Goal: Check status

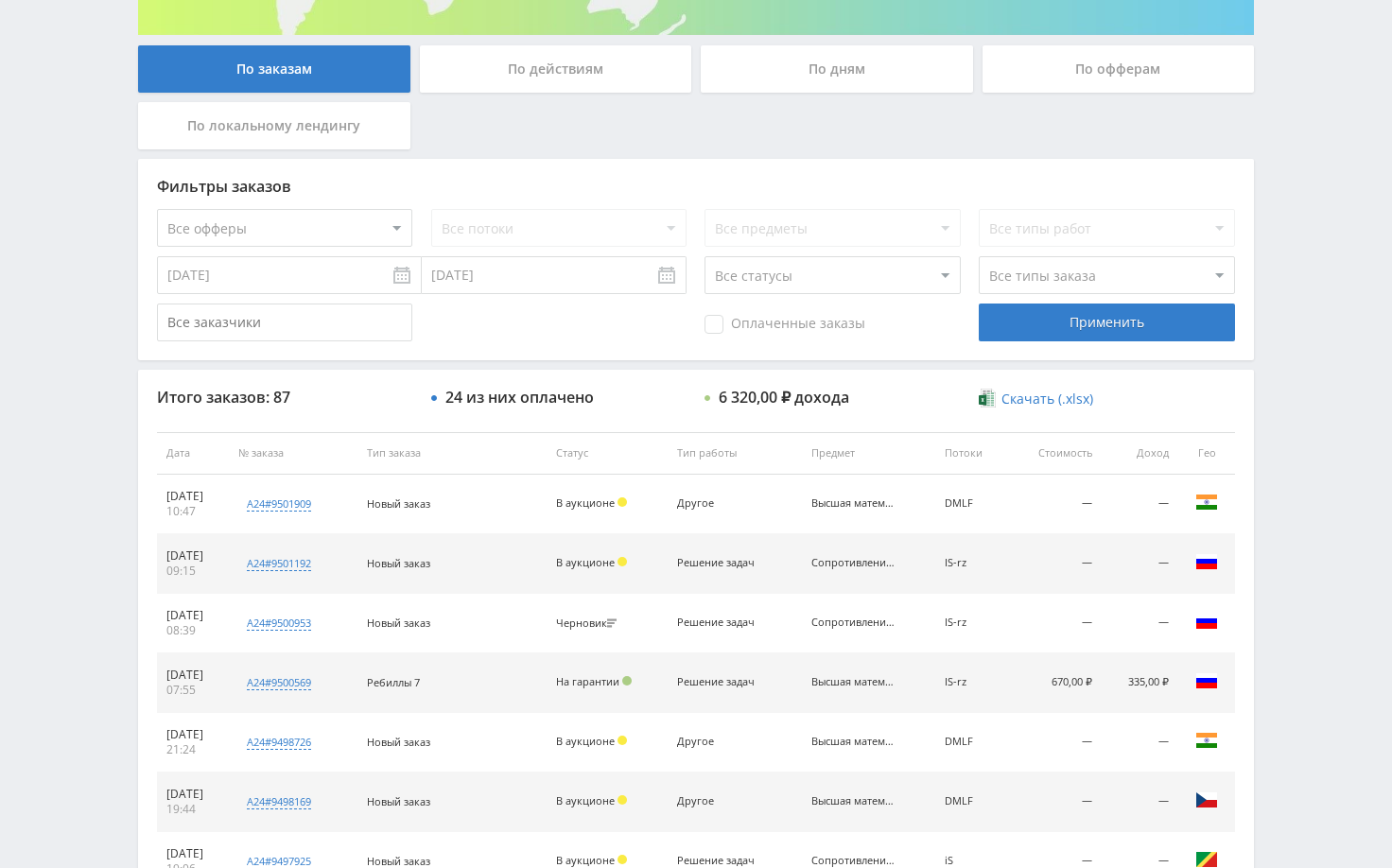
scroll to position [567, 0]
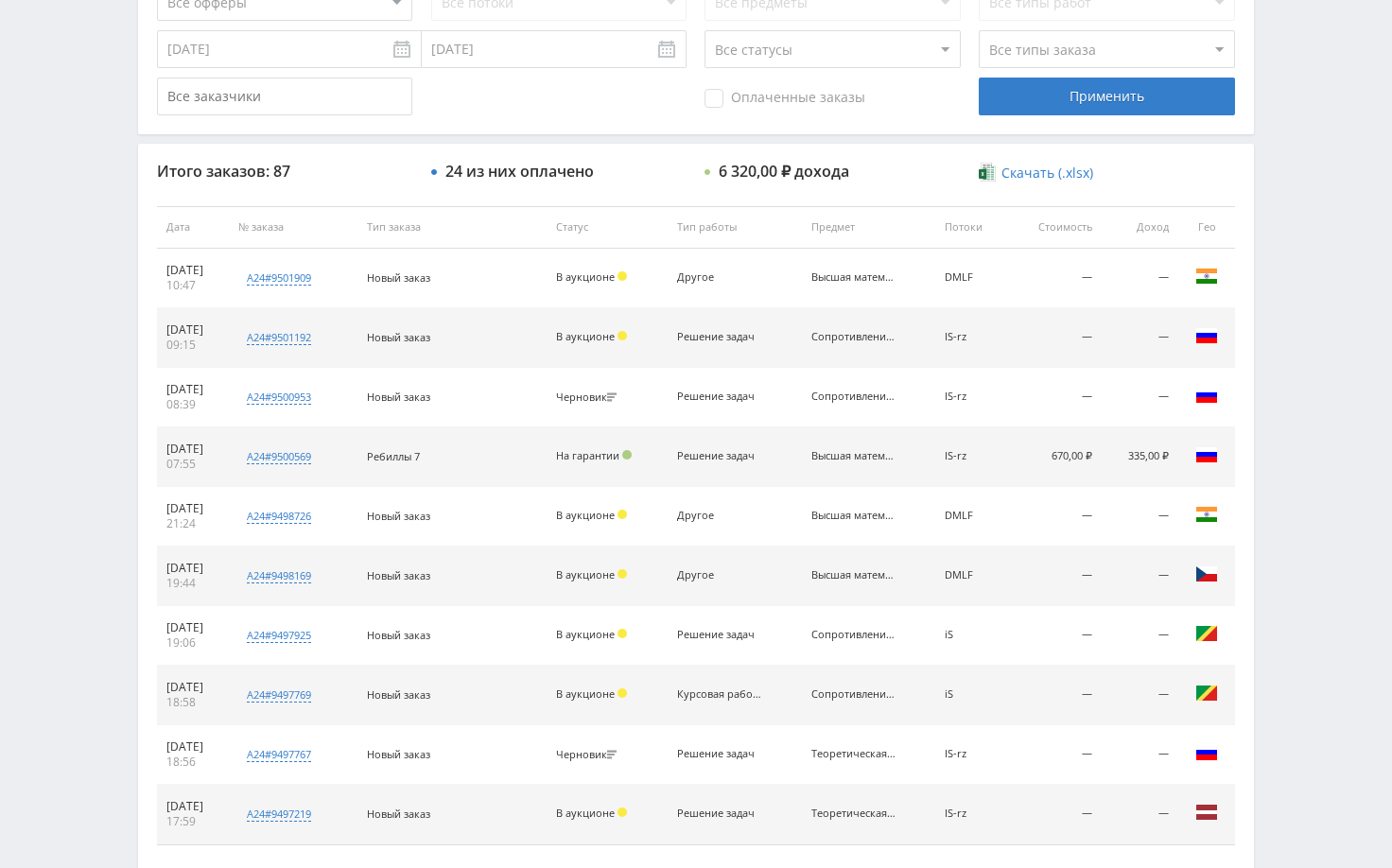
click at [1282, 301] on div "Telegram-канал Инструменты База знаний Ваш менеджер: Alex Alex Online @edugram_…" at bounding box center [696, 227] width 1392 height 1588
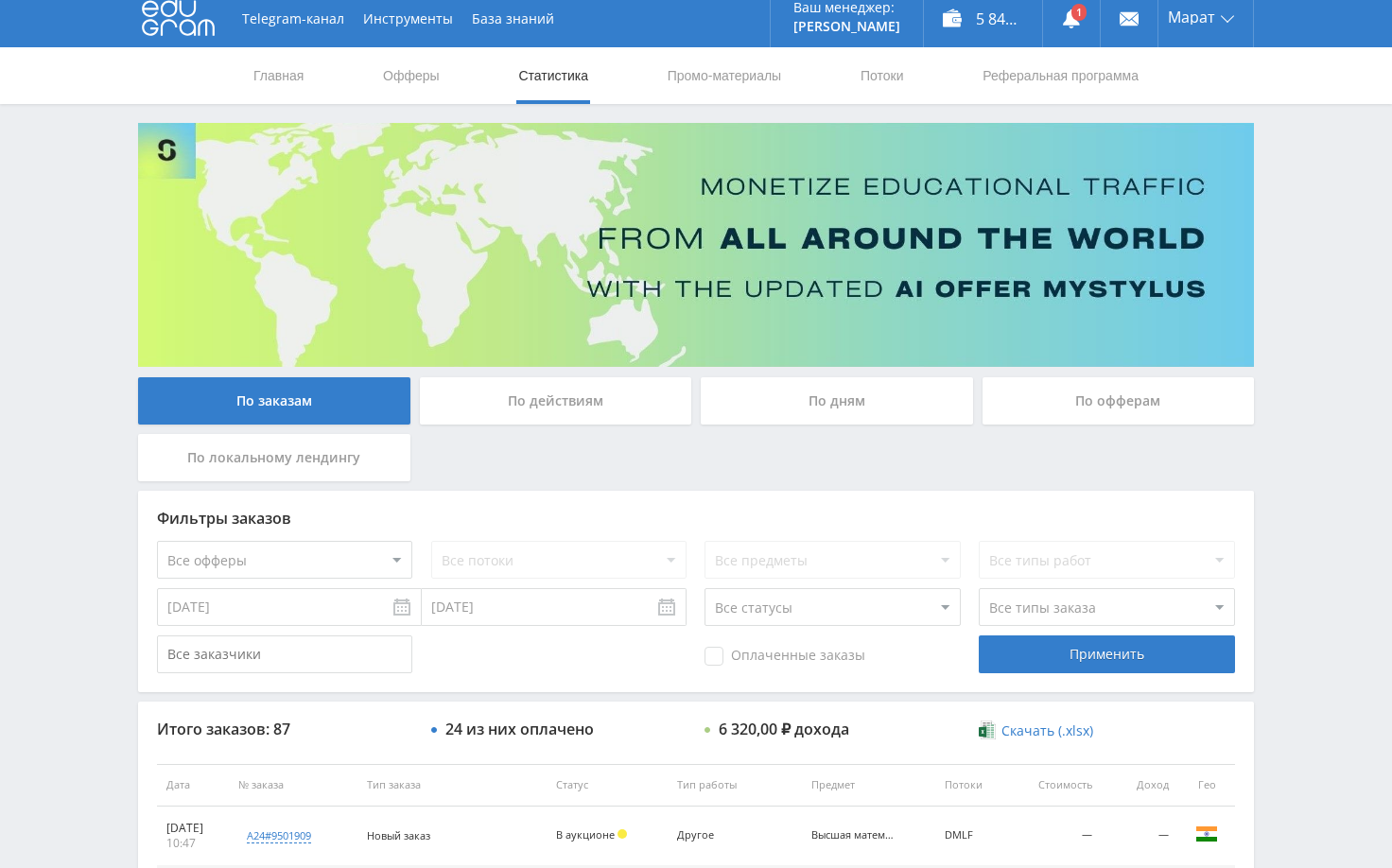
scroll to position [0, 0]
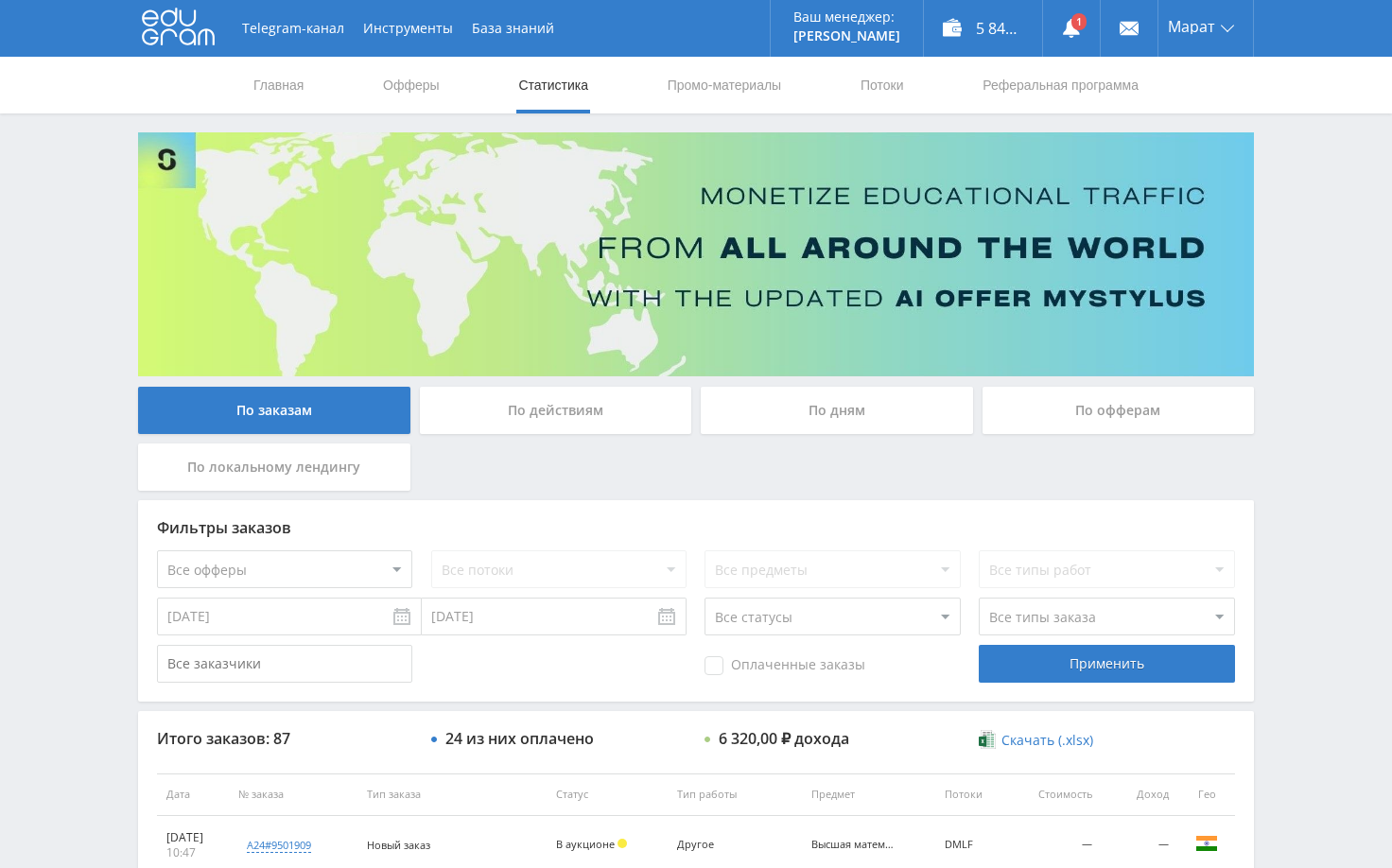
click at [1302, 268] on div "Telegram-канал Инструменты База знаний Ваш менеджер: Alex Alex Online @edugram_…" at bounding box center [696, 794] width 1392 height 1588
click at [1074, 30] on use at bounding box center [1072, 28] width 17 height 19
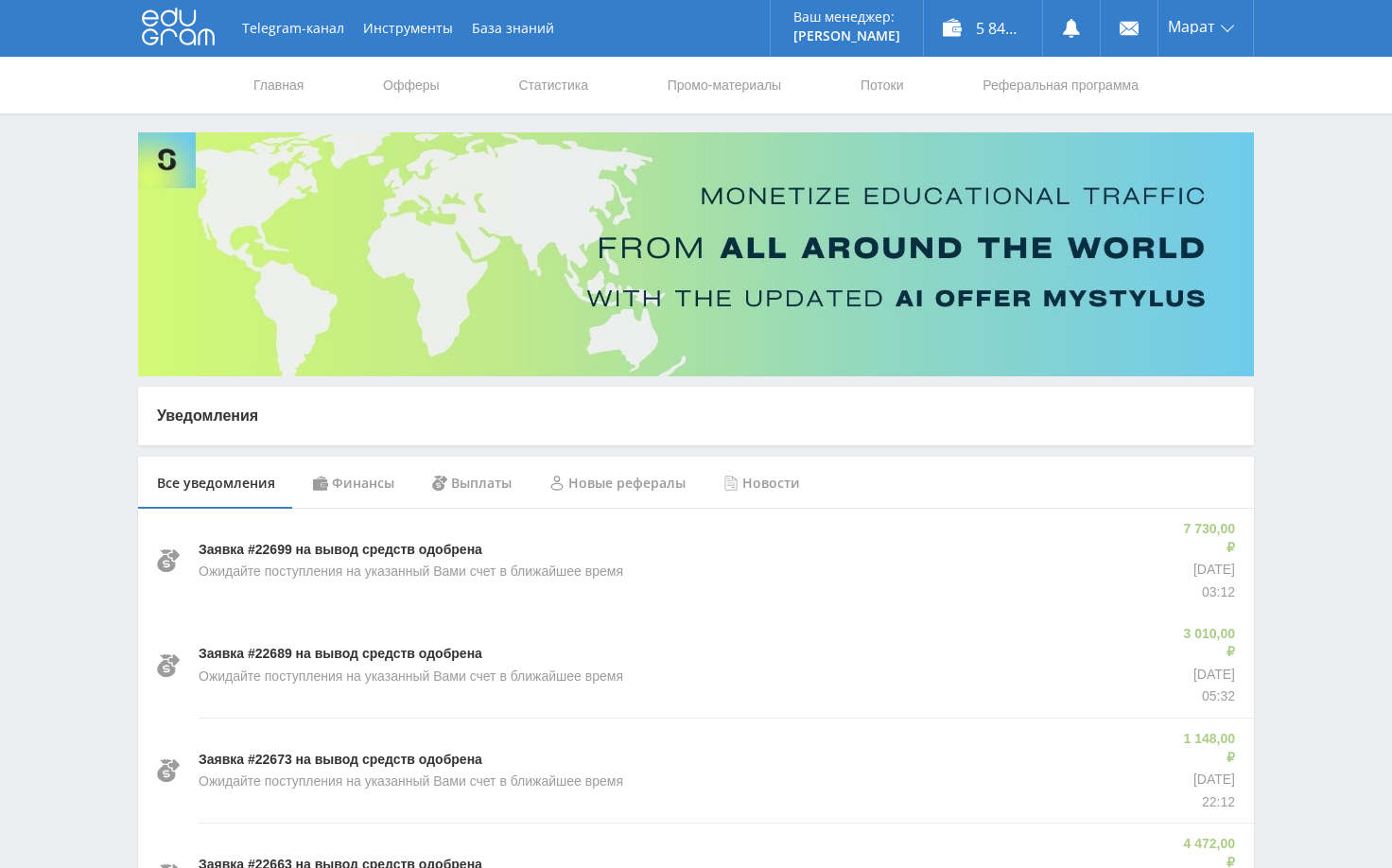
click at [395, 484] on div "Финансы" at bounding box center [353, 483] width 119 height 53
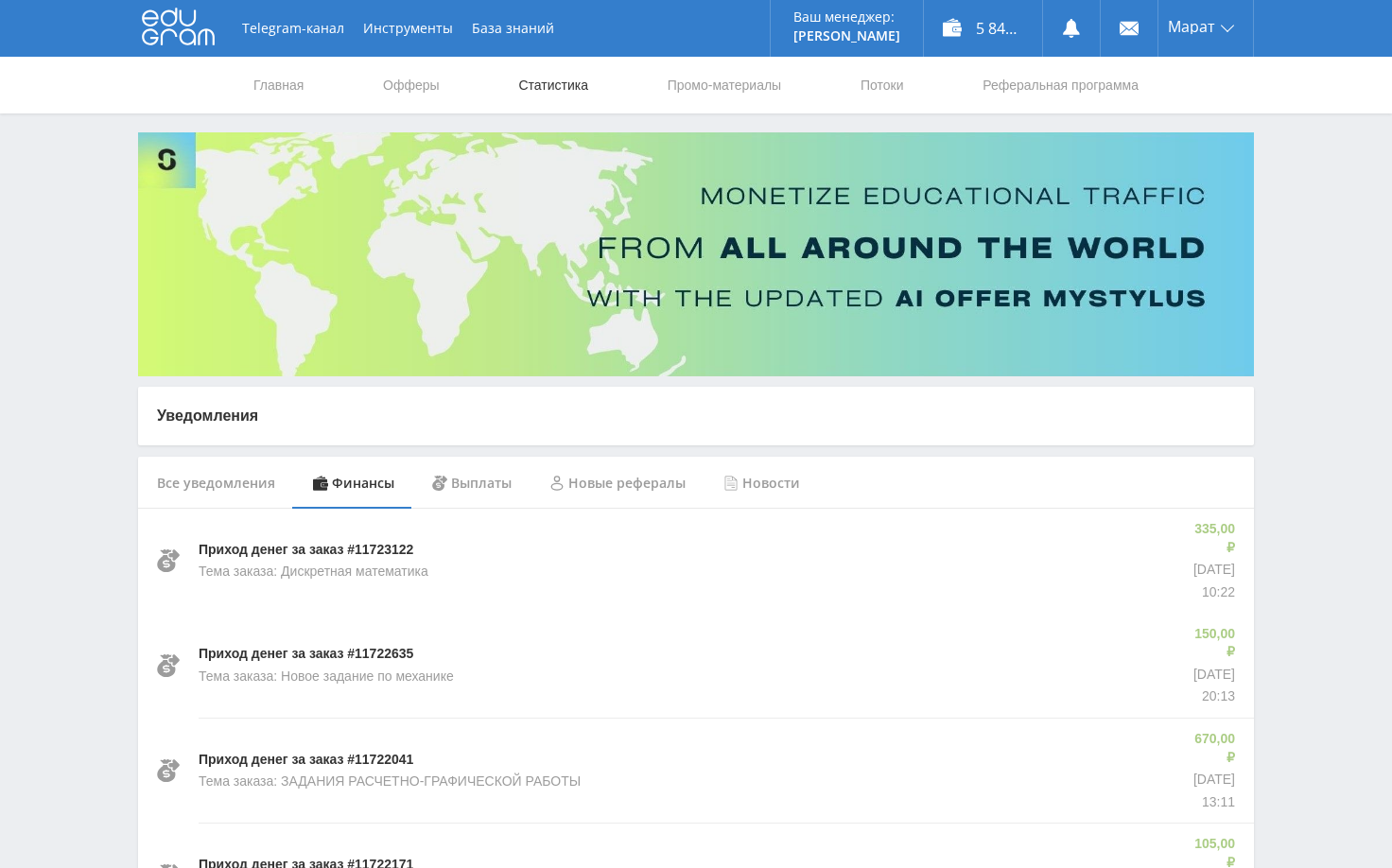
click at [551, 75] on link "Статистика" at bounding box center [554, 85] width 74 height 57
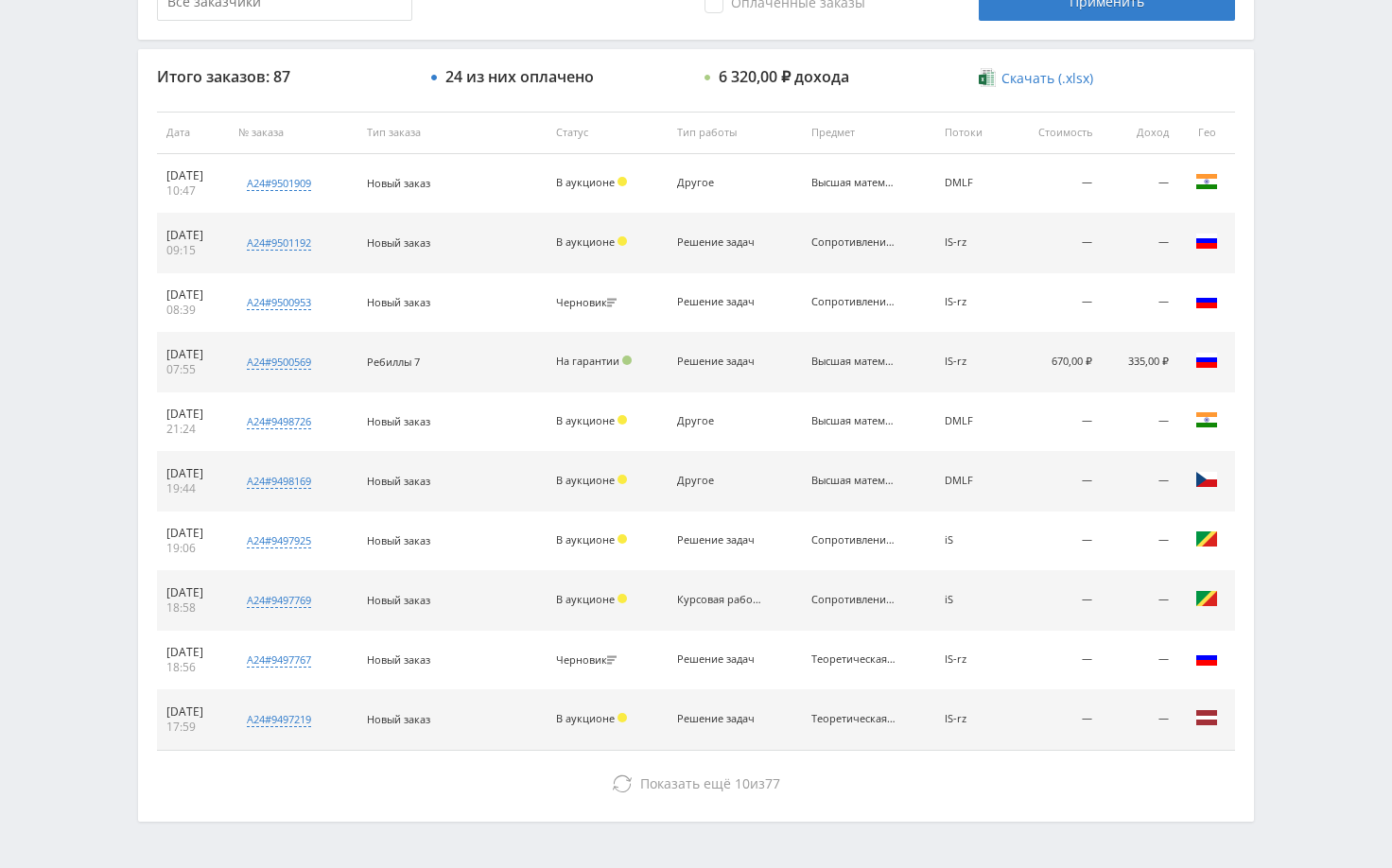
scroll to position [720, 0]
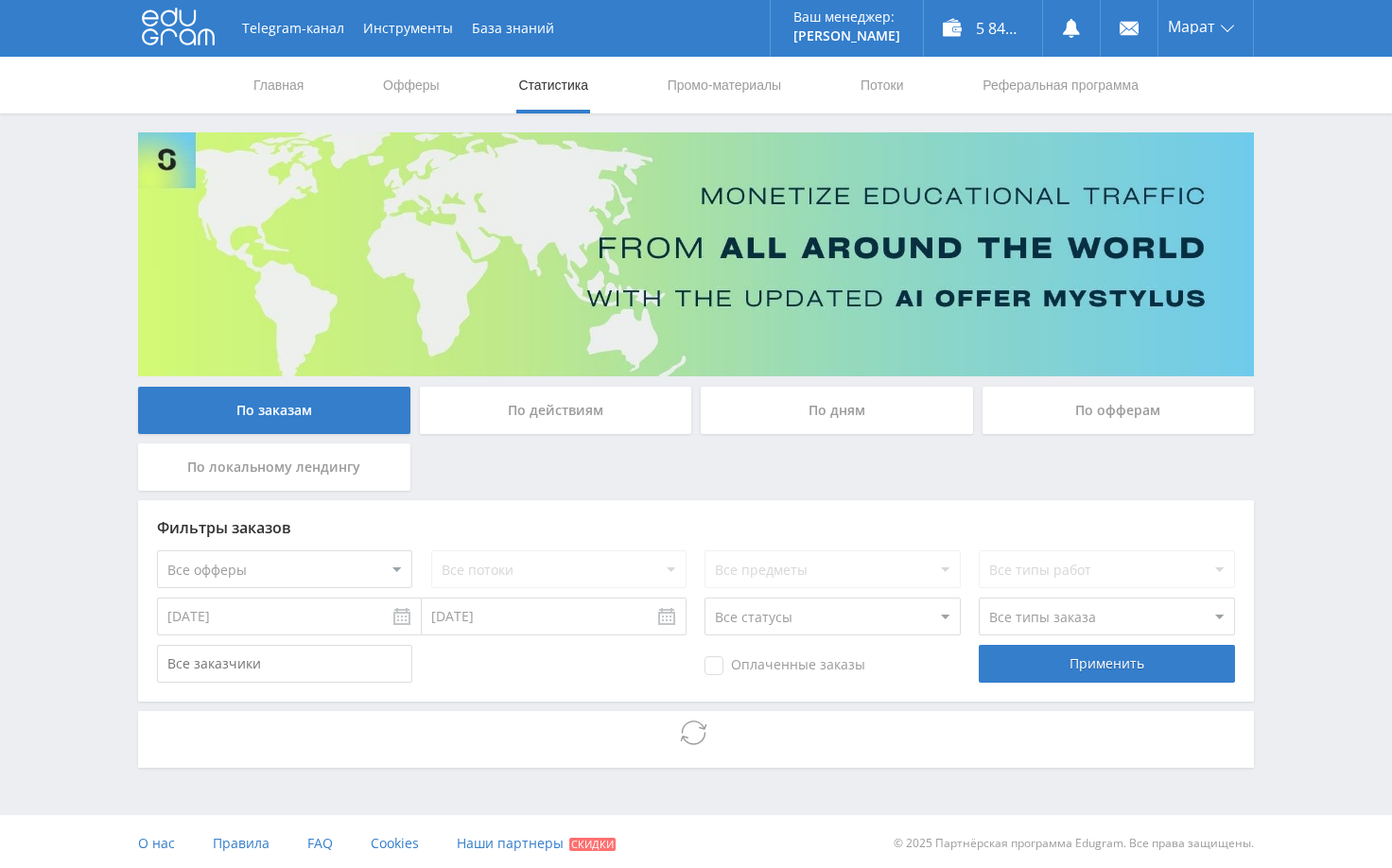
click at [1341, 303] on div "Telegram-канал Инструменты База знаний Ваш менеджер: [PERSON_NAME] Alex Online …" at bounding box center [696, 436] width 1392 height 872
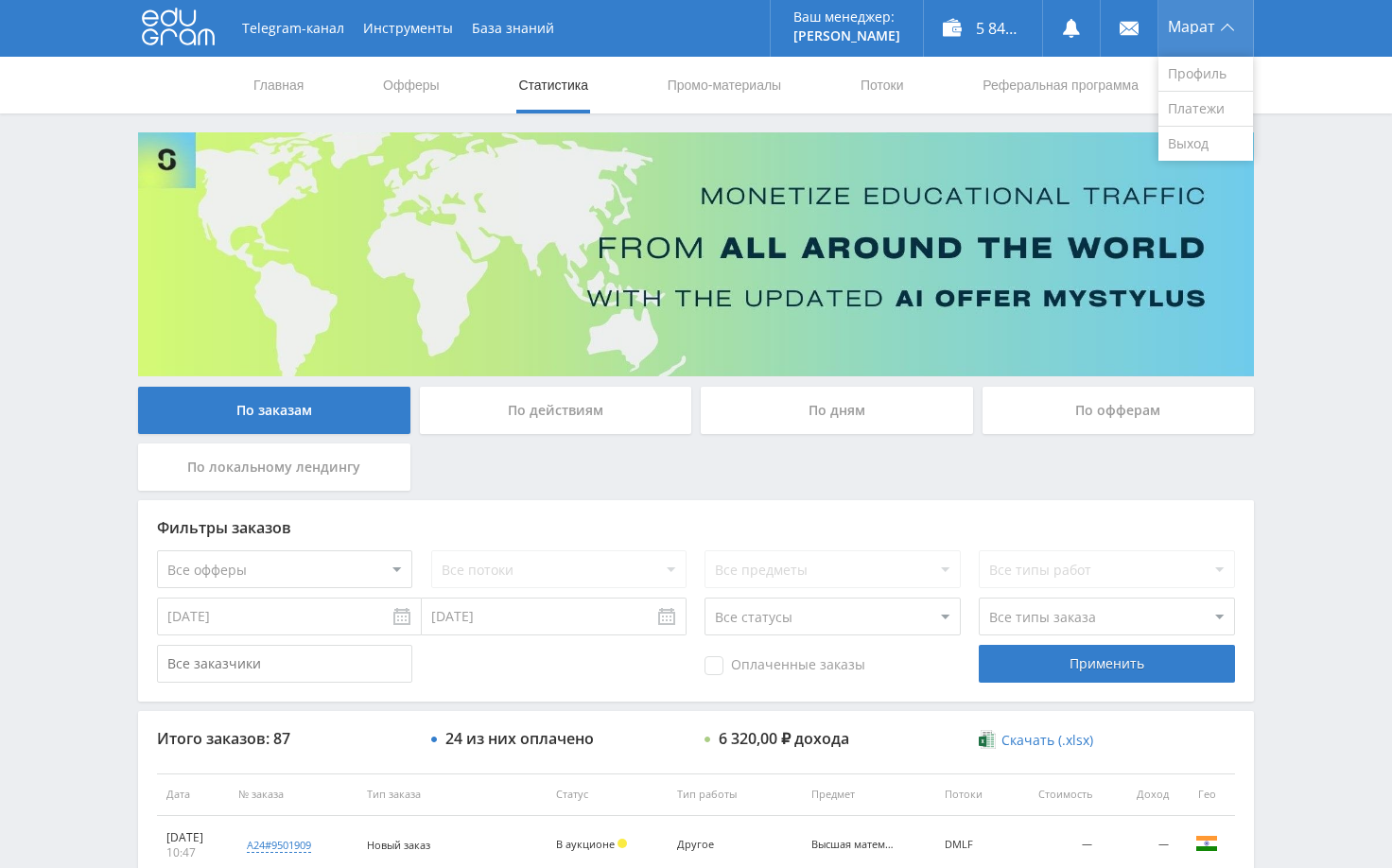
drag, startPoint x: 1310, startPoint y: 229, endPoint x: 1244, endPoint y: 3, distance: 235.4
click at [1310, 228] on div "Telegram-канал Инструменты База знаний Ваш менеджер: [PERSON_NAME] Online @edug…" at bounding box center [696, 794] width 1392 height 1588
click at [1323, 392] on div "Telegram-канал Инструменты База знаний Ваш менеджер: [PERSON_NAME] Online @edug…" at bounding box center [696, 794] width 1392 height 1588
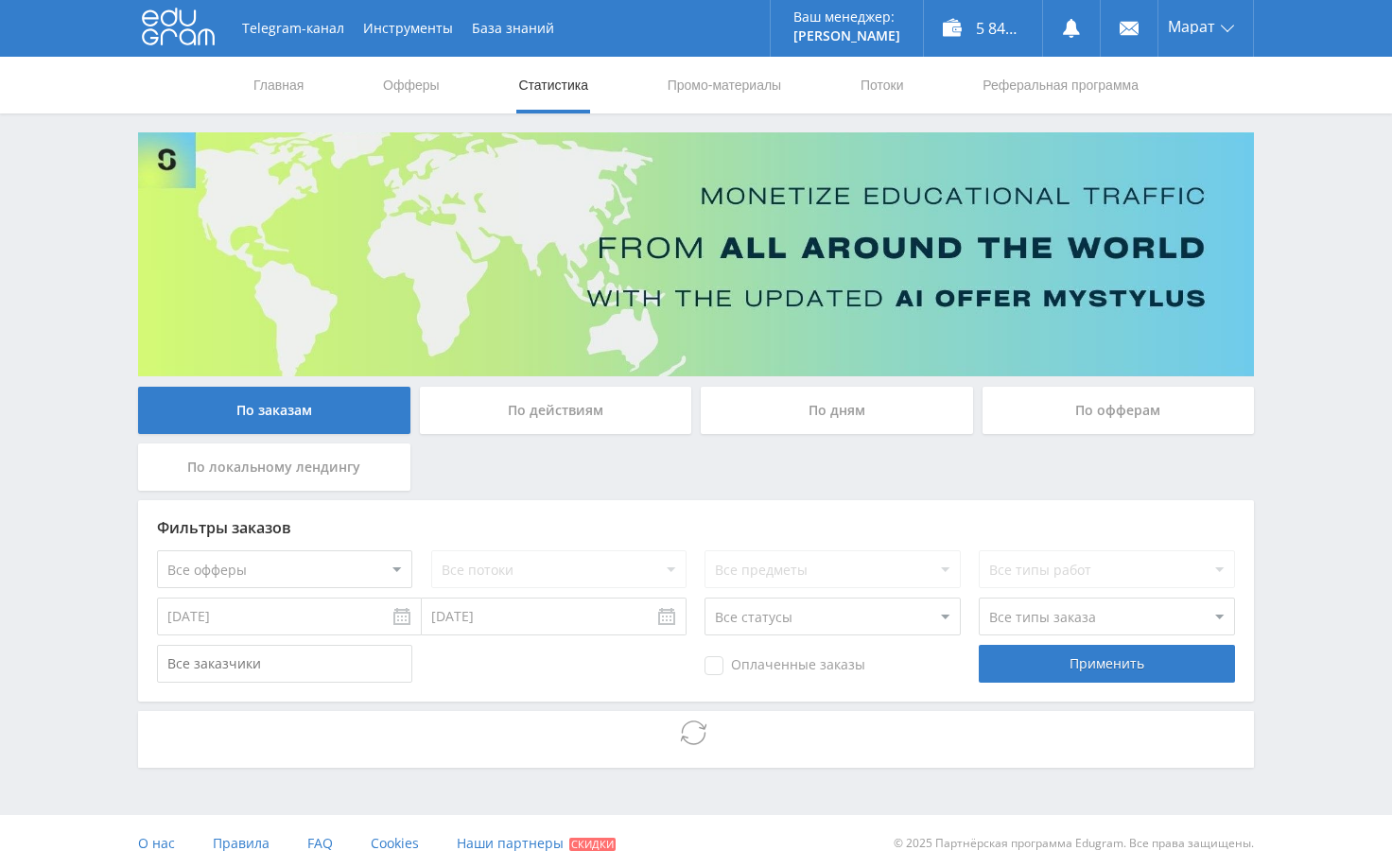
click at [1305, 325] on div "Telegram-канал Инструменты База знаний Ваш менеджер: [PERSON_NAME] Online @edug…" at bounding box center [696, 436] width 1392 height 872
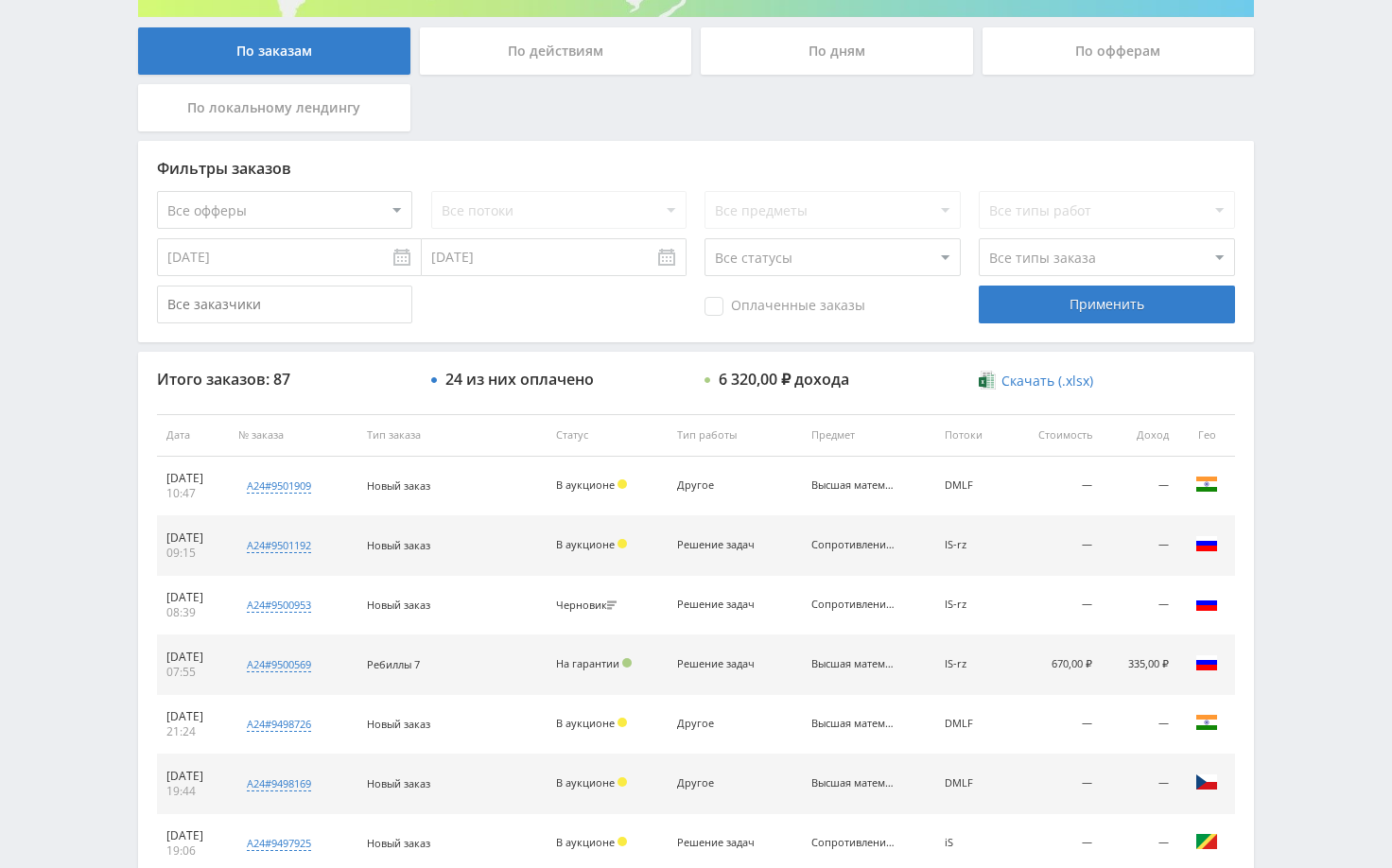
scroll to position [477, 0]
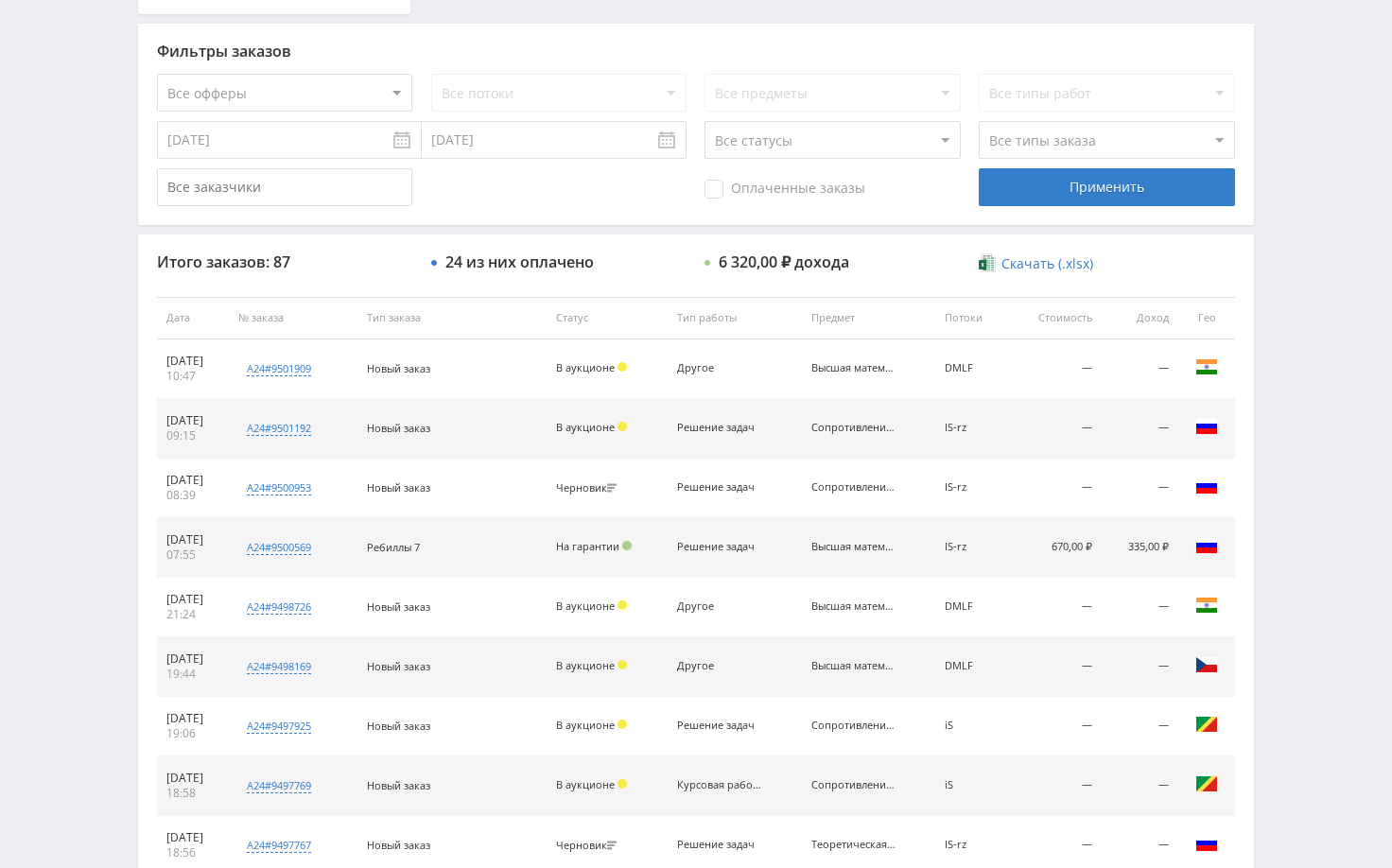
click at [1310, 439] on div "Telegram-канал Инструменты База знаний Ваш менеджер: [PERSON_NAME] Online @edug…" at bounding box center [696, 317] width 1392 height 1588
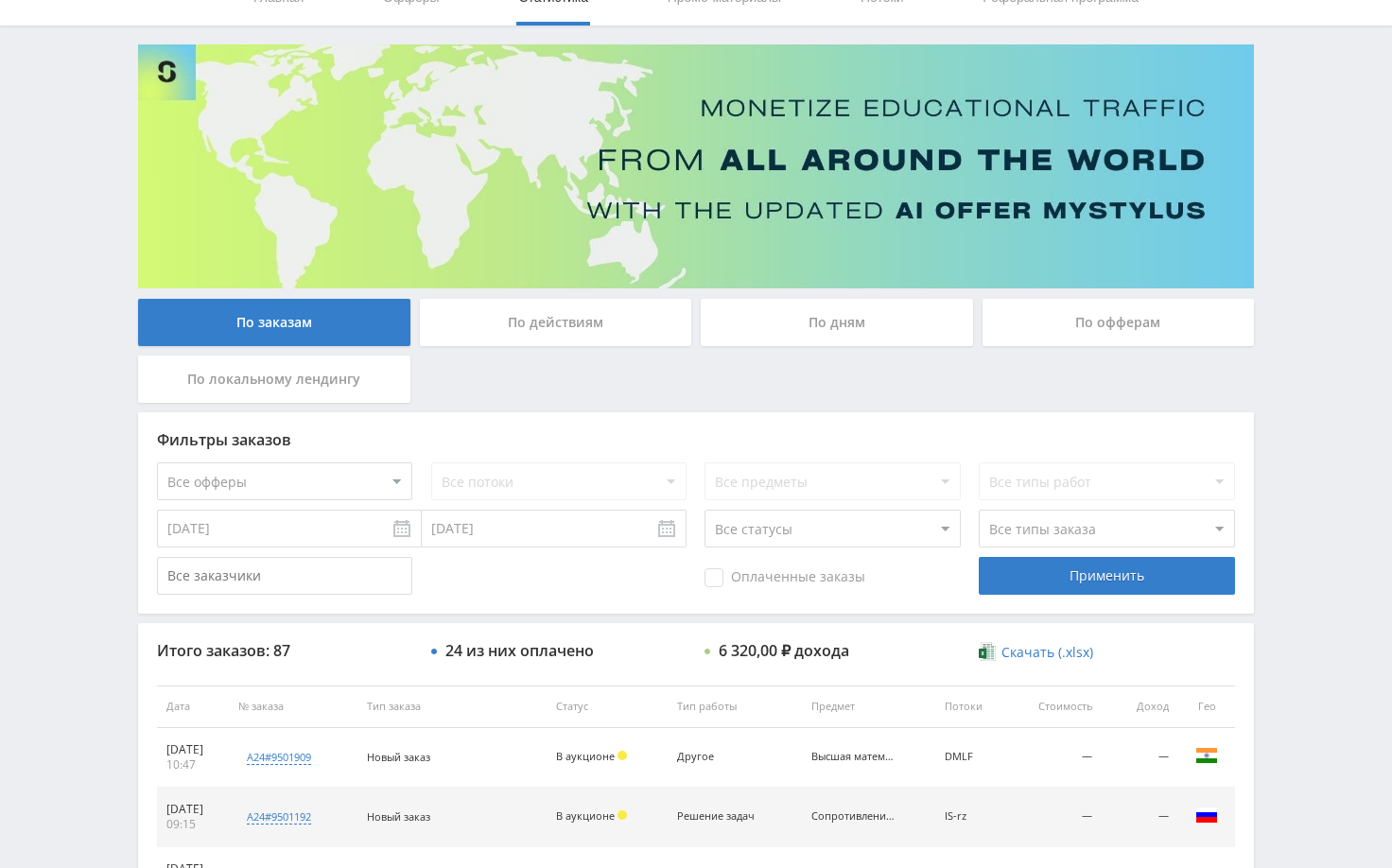
scroll to position [0, 0]
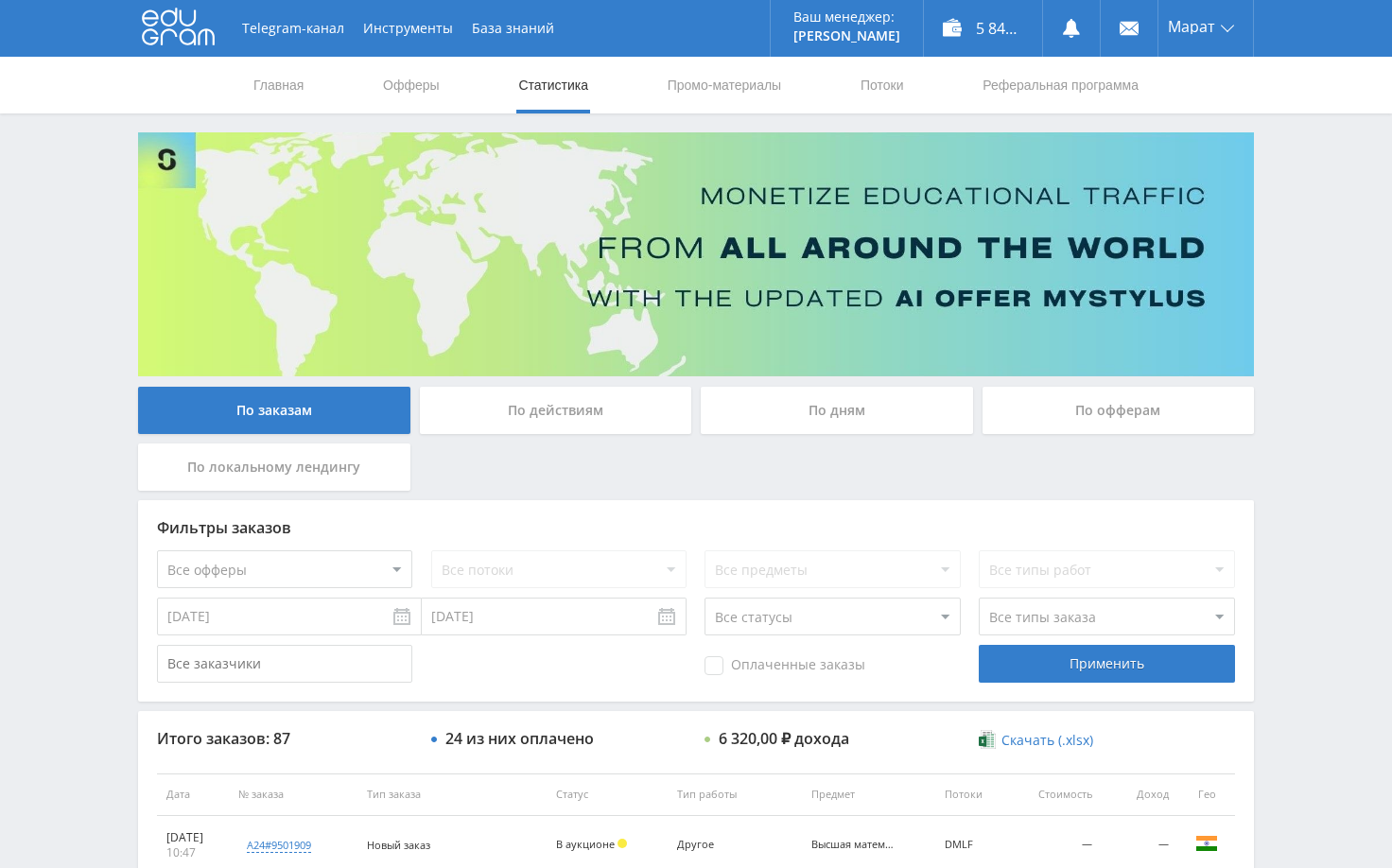
drag, startPoint x: 1363, startPoint y: 240, endPoint x: 1359, endPoint y: 231, distance: 9.8
click at [1363, 240] on div "Telegram-канал Инструменты База знаний Ваш менеджер: [PERSON_NAME] Online @edug…" at bounding box center [696, 794] width 1392 height 1588
click at [1353, 257] on div "Telegram-канал Инструменты База знаний Ваш менеджер: [PERSON_NAME] Online @edug…" at bounding box center [696, 794] width 1392 height 1588
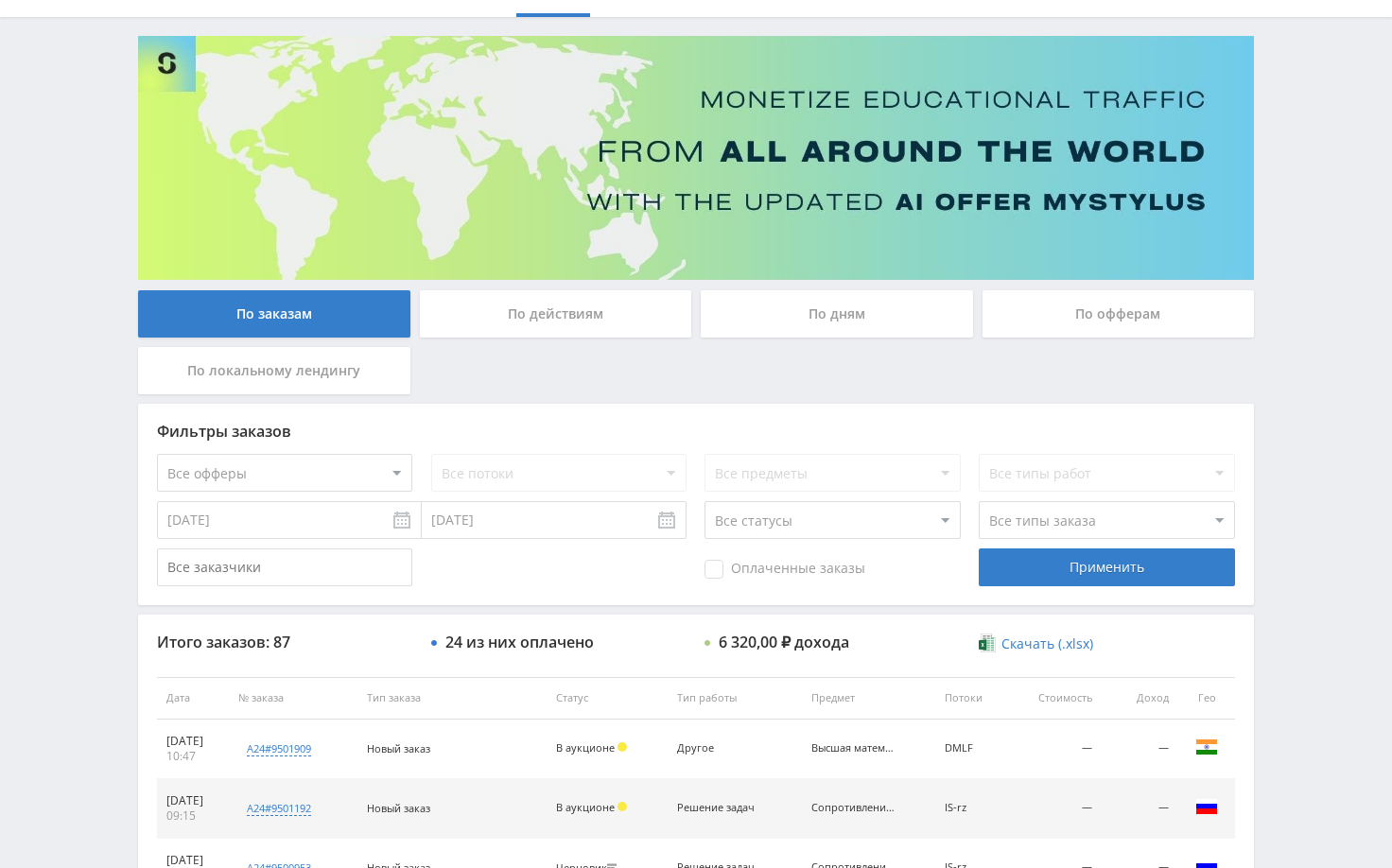
scroll to position [189, 0]
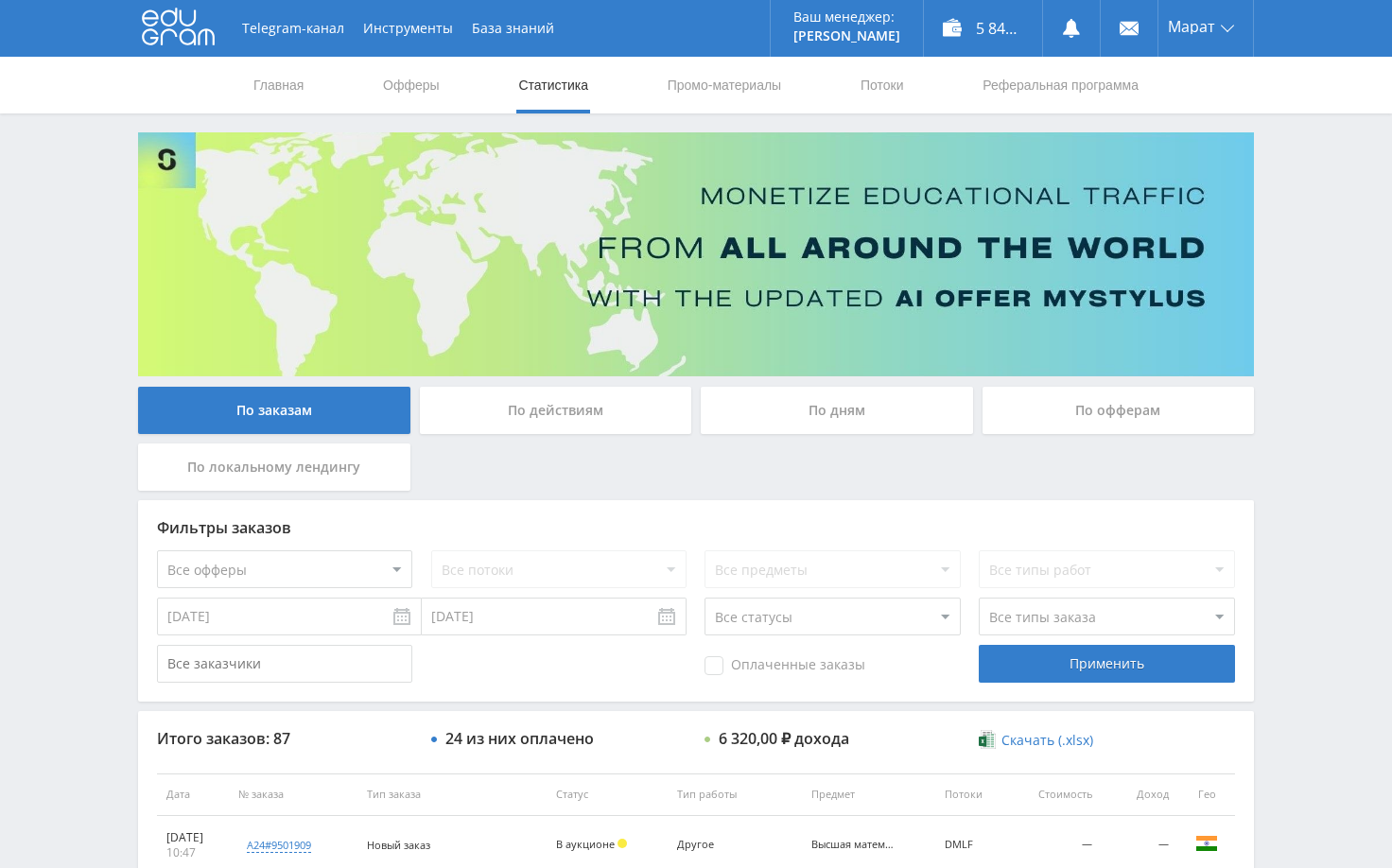
click at [1331, 341] on div "Telegram-канал Инструменты База знаний Ваш менеджер: Alex Alex Online @edugram_…" at bounding box center [696, 794] width 1392 height 1588
click at [1306, 176] on div "Telegram-канал Инструменты База знаний Ваш менеджер: Alex Alex Online @edugram_…" at bounding box center [696, 794] width 1392 height 1588
click at [1365, 387] on div "Telegram-канал Инструменты База знаний Ваш менеджер: Alex Alex Online @edugram_…" at bounding box center [696, 794] width 1392 height 1588
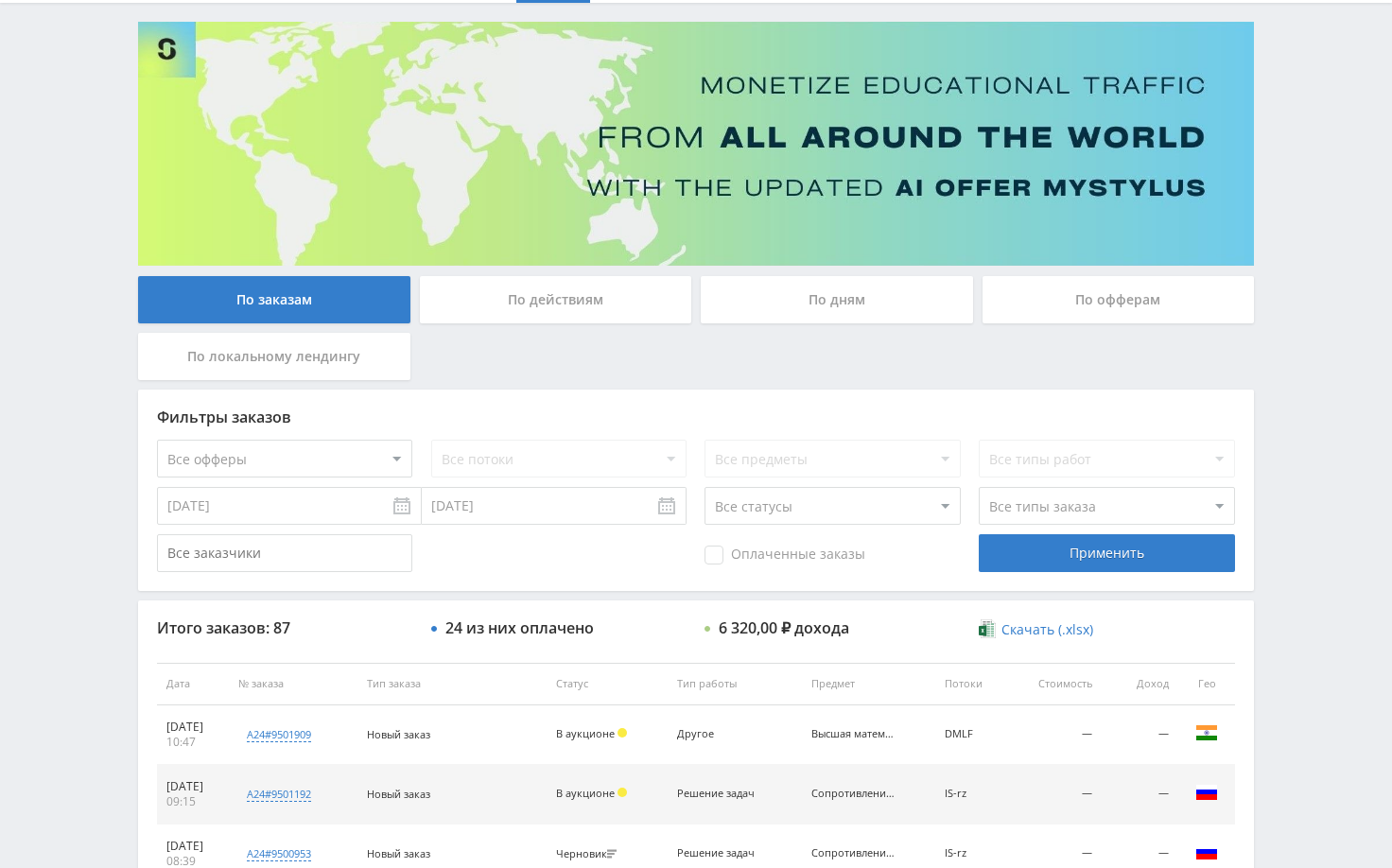
scroll to position [95, 0]
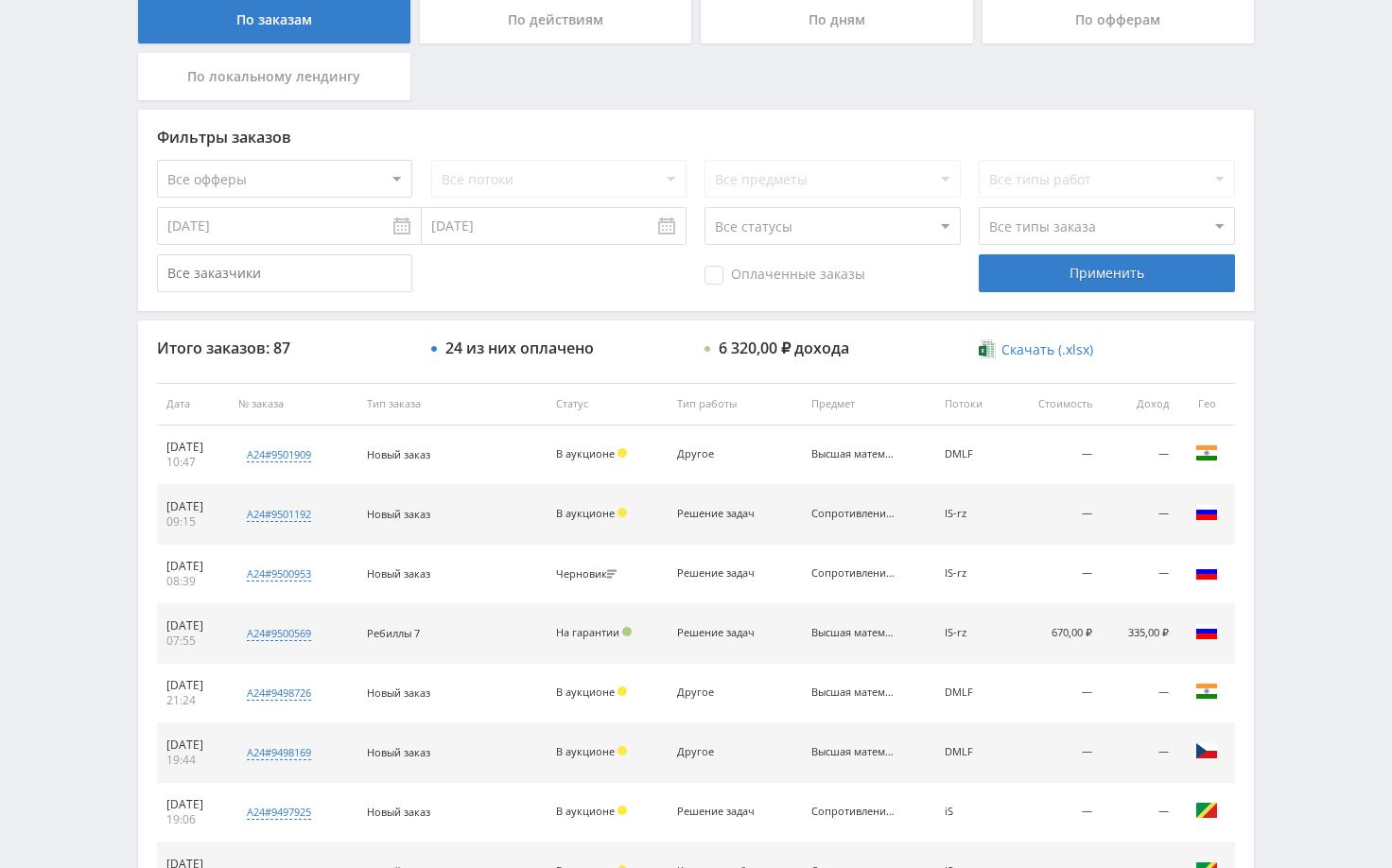
scroll to position [473, 0]
